Goal: Task Accomplishment & Management: Complete application form

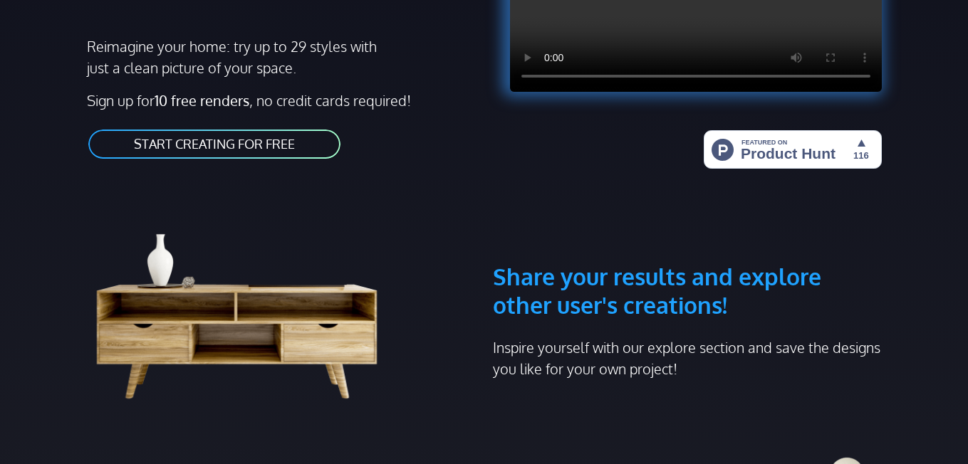
scroll to position [296, 0]
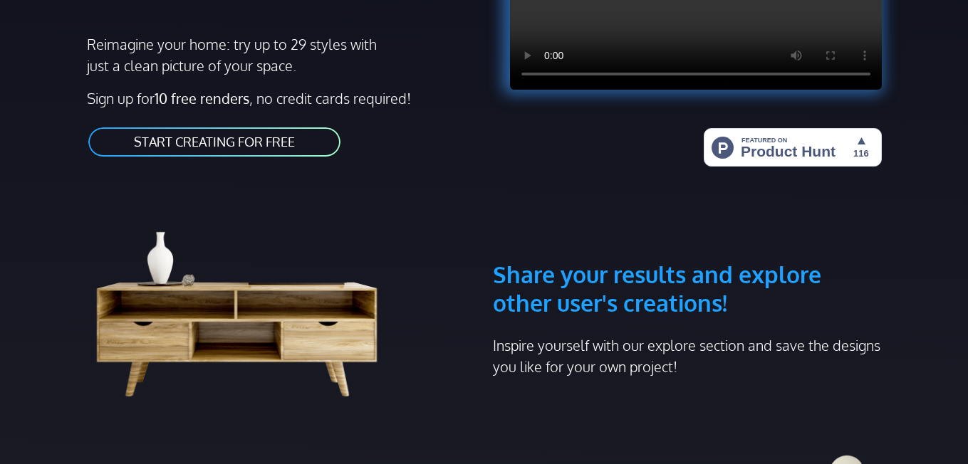
click at [244, 146] on link "START CREATING FOR FREE" at bounding box center [214, 142] width 255 height 32
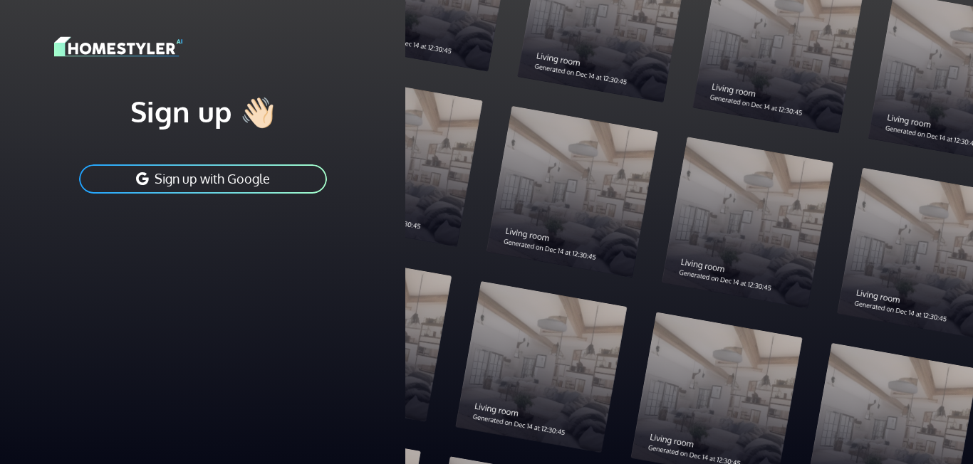
click at [234, 182] on button "Sign up with Google" at bounding box center [203, 179] width 251 height 32
click at [199, 171] on button "Sign up with Google" at bounding box center [203, 179] width 251 height 32
